Goal: Task Accomplishment & Management: Complete application form

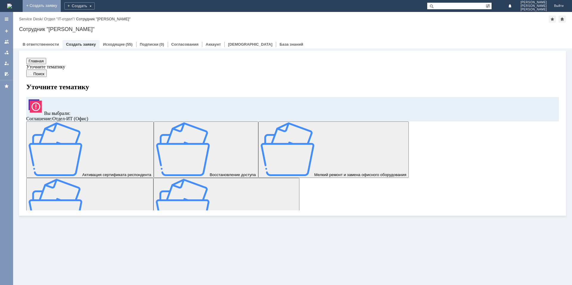
click at [61, 4] on link "+ Создать заявку" at bounding box center [42, 6] width 38 height 12
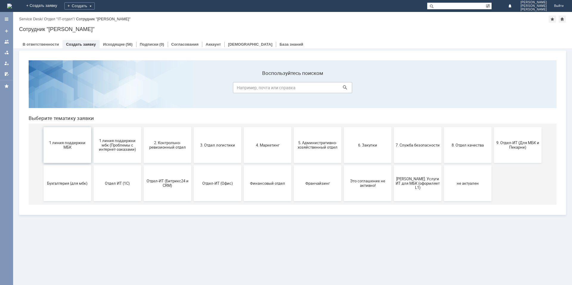
click at [52, 142] on span "1 линия поддержки МБК" at bounding box center [67, 144] width 44 height 9
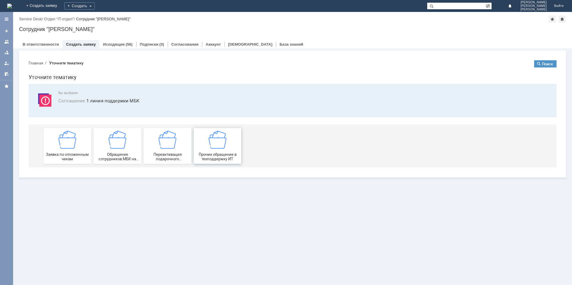
click at [220, 151] on div "Прочие обращение в техподдержку ИТ" at bounding box center [218, 146] width 44 height 30
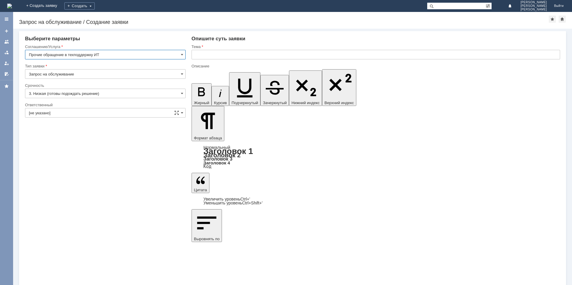
click at [241, 53] on input "text" at bounding box center [376, 55] width 369 height 10
click at [213, 56] on input "Удалить в Штирх-М "виды оплат"" at bounding box center [376, 55] width 369 height 10
click at [212, 56] on input "Удалить в Штирх-М "виды оплат"" at bounding box center [376, 55] width 369 height 10
type input "Удалить платежные системы в Штирх-М "виды оплат""
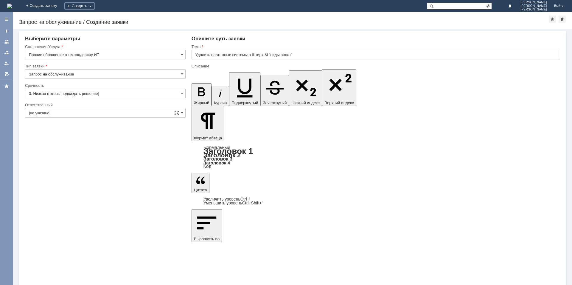
drag, startPoint x: 361, startPoint y: 2098, endPoint x: 372, endPoint y: 2095, distance: 11.1
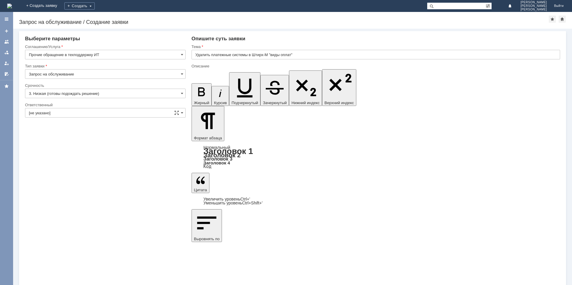
click at [241, 54] on input "Удалить платежные системы в Штирх-М "виды оплат"" at bounding box center [376, 55] width 369 height 10
drag, startPoint x: 275, startPoint y: 56, endPoint x: 314, endPoint y: 57, distance: 38.8
click at [314, 56] on input "Удалить платежные виды оплат в Штирх-М "виды оплат"" at bounding box center [376, 55] width 369 height 10
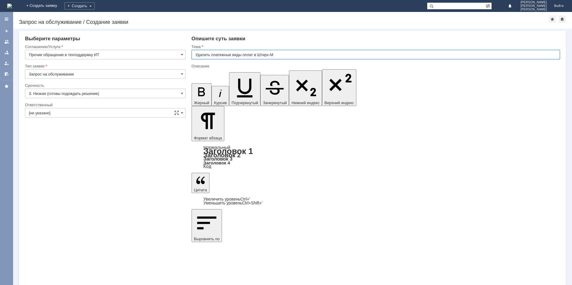
type input "Удалить платежные виды оплат в Штирх-М"
drag, startPoint x: 247, startPoint y: 2103, endPoint x: 283, endPoint y: 2100, distance: 36.5
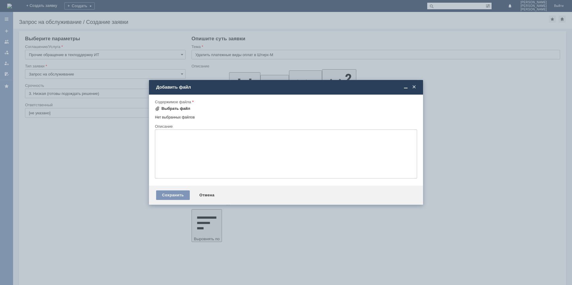
click at [174, 106] on div "Выбрать файл" at bounding box center [176, 108] width 29 height 5
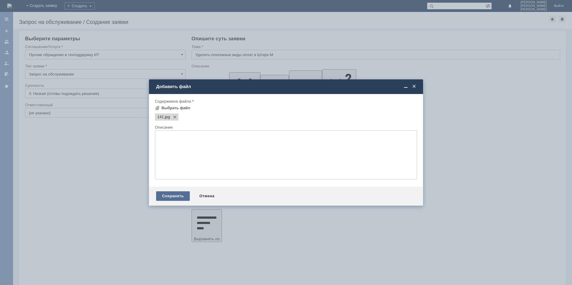
click at [176, 192] on div "Сохранить" at bounding box center [173, 196] width 34 height 10
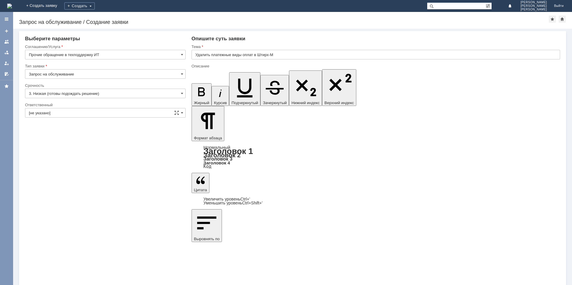
click at [53, 111] on input "[не указано]" at bounding box center [105, 113] width 161 height 10
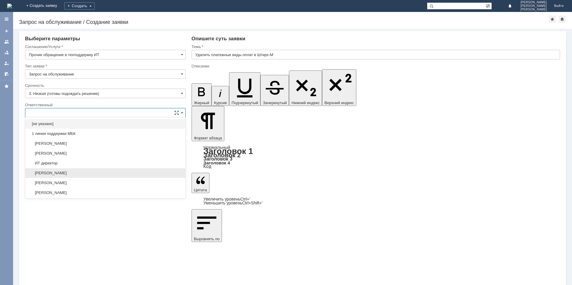
click at [55, 176] on div "Калиниченко Максим" at bounding box center [105, 173] width 160 height 10
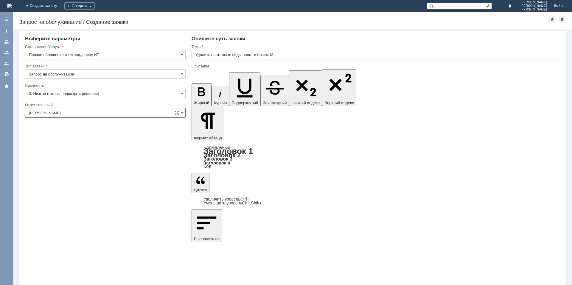
type input "Калиниченко Максим"
click at [61, 95] on input "3. Низкая (готовы подождать решение)" at bounding box center [105, 94] width 161 height 10
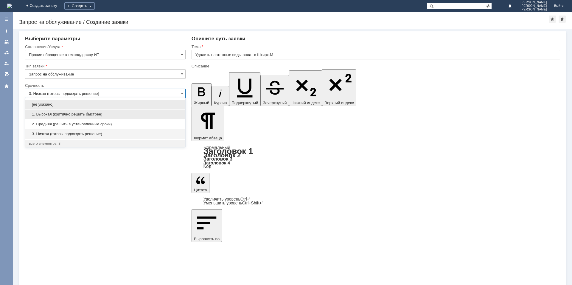
click at [58, 112] on span "1. Высокая (критично решить быстрее)" at bounding box center [105, 114] width 153 height 5
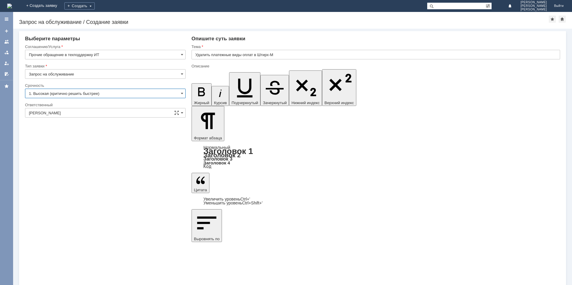
type input "1. Высокая (критично решить быстрее)"
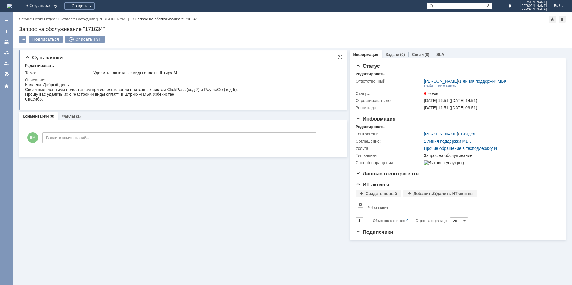
click at [172, 89] on div "Коллеги. Добрый день. Связи выявленными недостаткам при использование платежных…" at bounding box center [131, 91] width 213 height 19
drag, startPoint x: 170, startPoint y: 89, endPoint x: 225, endPoint y: 89, distance: 55.5
click at [225, 89] on div "Коллеги. Добрый день. Связи выявленными недостаткам при использование платежных…" at bounding box center [131, 91] width 213 height 19
copy div "ClickPass (код 7) и PaymeGo"
click at [205, 91] on div "Коллеги. Добрый день. Связи выявленными недостаткам при использование платежных…" at bounding box center [131, 91] width 213 height 19
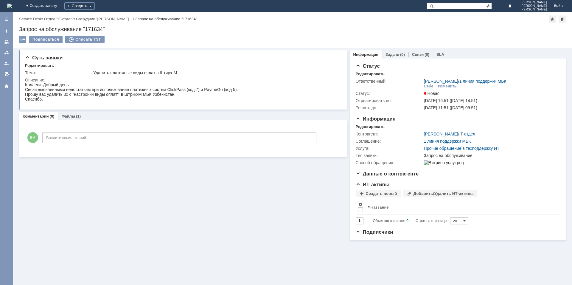
click at [70, 114] on div "Файлы (1)" at bounding box center [71, 116] width 27 height 9
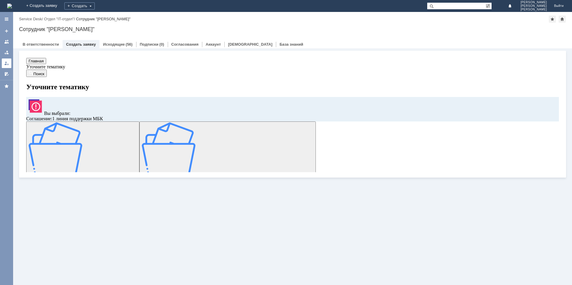
click at [7, 61] on div at bounding box center [6, 63] width 5 height 5
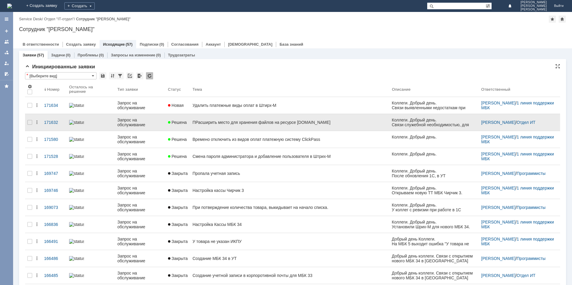
click at [189, 119] on link "Решена" at bounding box center [178, 122] width 24 height 12
